Goal: Book appointment/travel/reservation

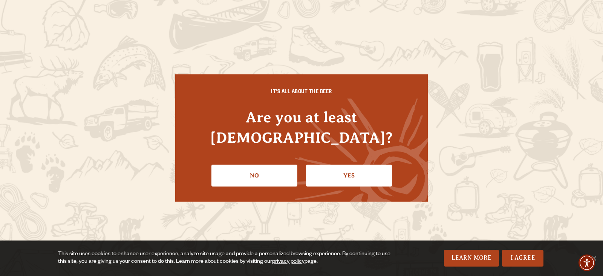
click at [389, 169] on link "Yes" at bounding box center [349, 175] width 86 height 22
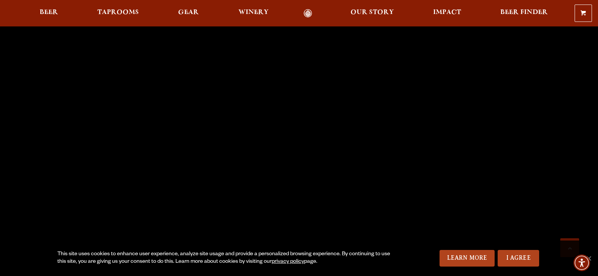
scroll to position [339, 0]
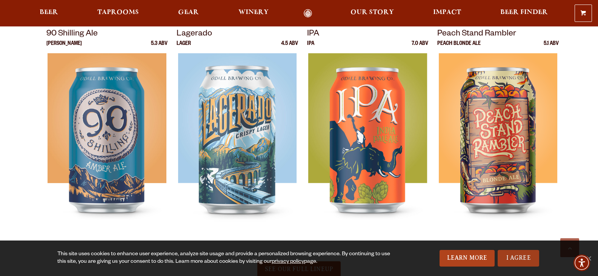
click at [516, 258] on link "I Agree" at bounding box center [518, 258] width 41 height 17
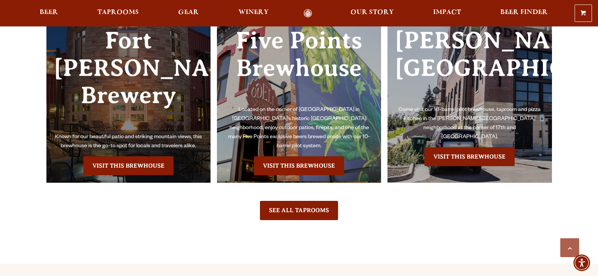
scroll to position [1697, 0]
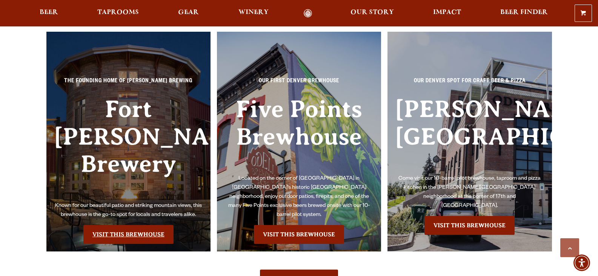
click at [163, 225] on link "Visit this Brewhouse" at bounding box center [128, 234] width 90 height 19
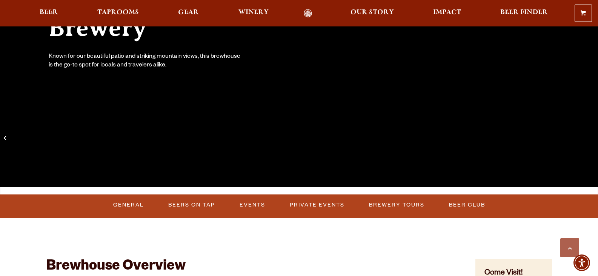
scroll to position [226, 0]
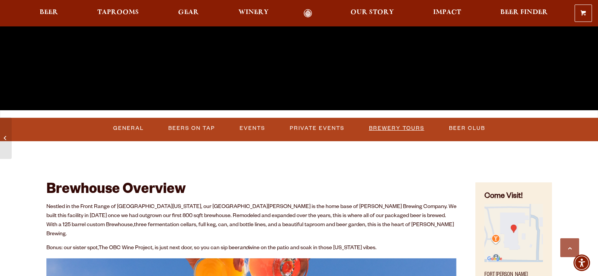
click at [396, 124] on link "Brewery Tours" at bounding box center [396, 128] width 61 height 17
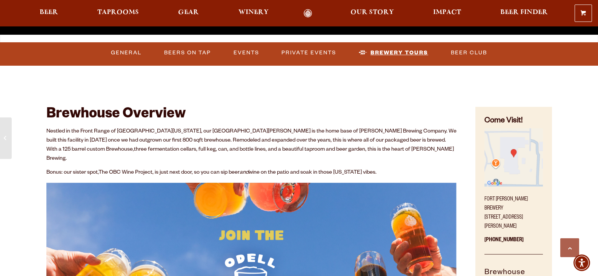
scroll to position [435, 0]
